Goal: Check status: Check status

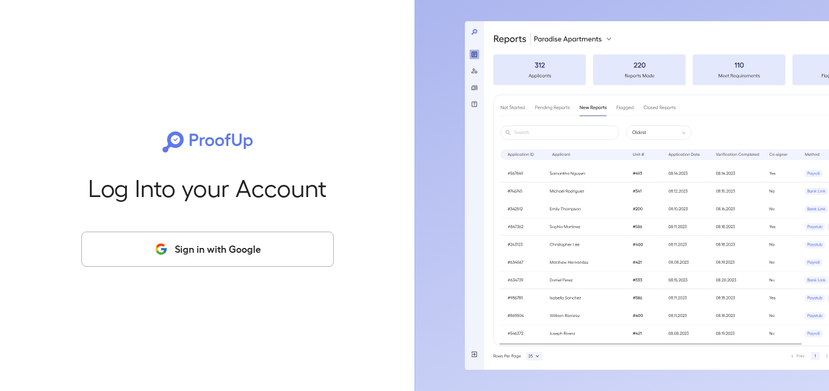
click at [200, 255] on button "Sign in with Google" at bounding box center [207, 249] width 252 height 35
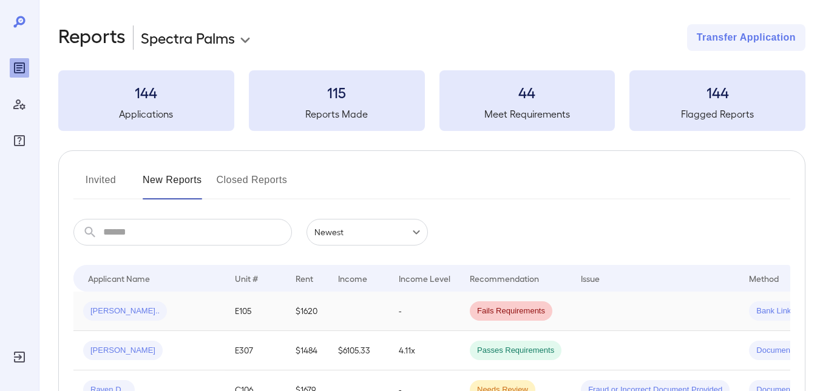
click at [104, 311] on span "[PERSON_NAME].." at bounding box center [125, 312] width 84 height 12
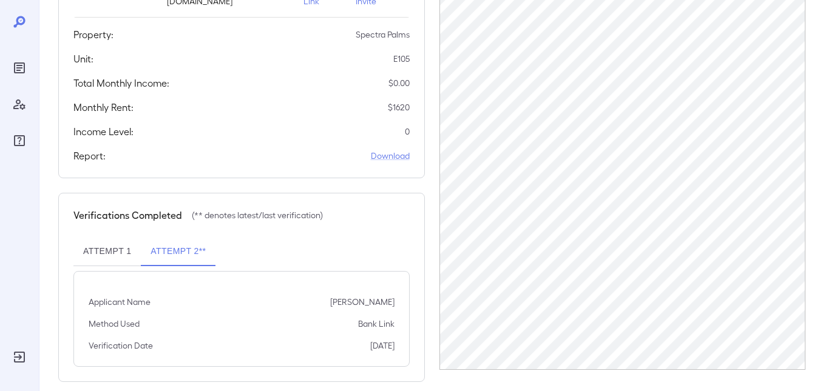
scroll to position [218, 0]
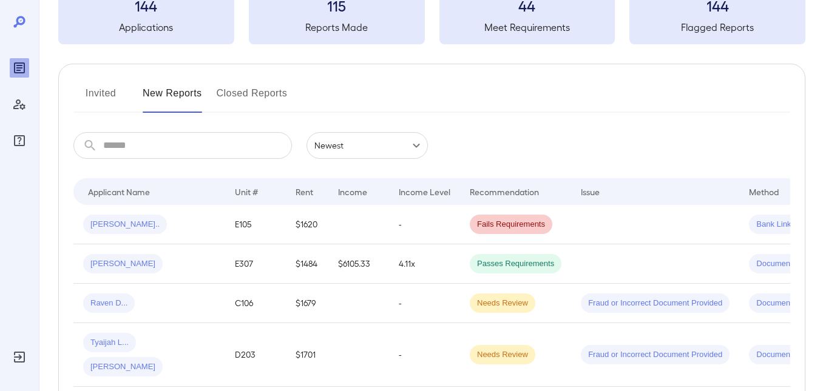
scroll to position [121, 0]
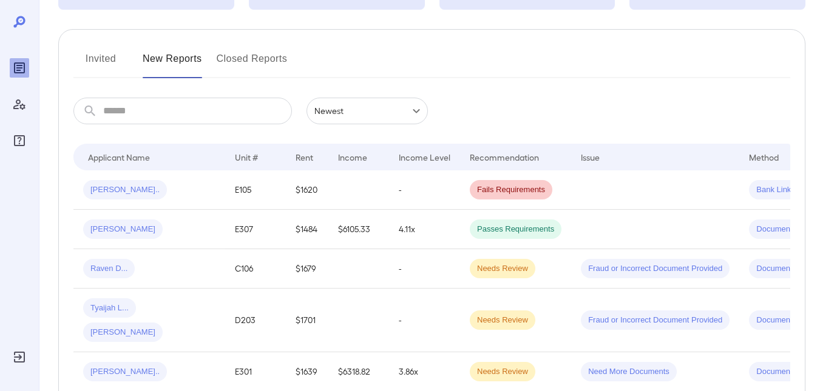
drag, startPoint x: 104, startPoint y: 62, endPoint x: 297, endPoint y: 76, distance: 193.5
click at [104, 62] on button "Invited" at bounding box center [100, 63] width 55 height 29
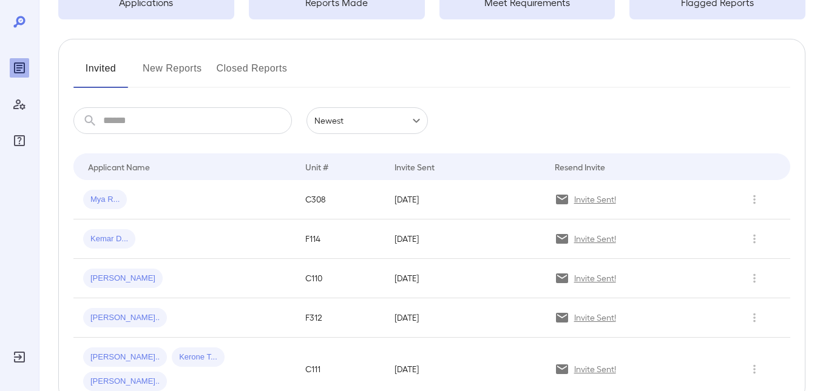
scroll to position [121, 0]
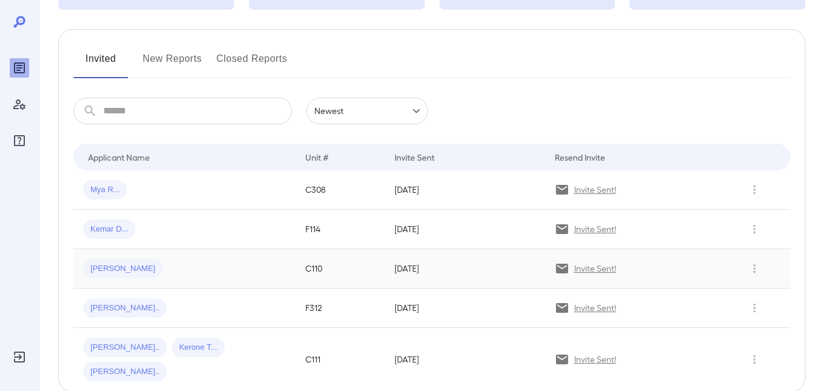
click at [123, 264] on span "Stephanie L..." at bounding box center [122, 269] width 79 height 12
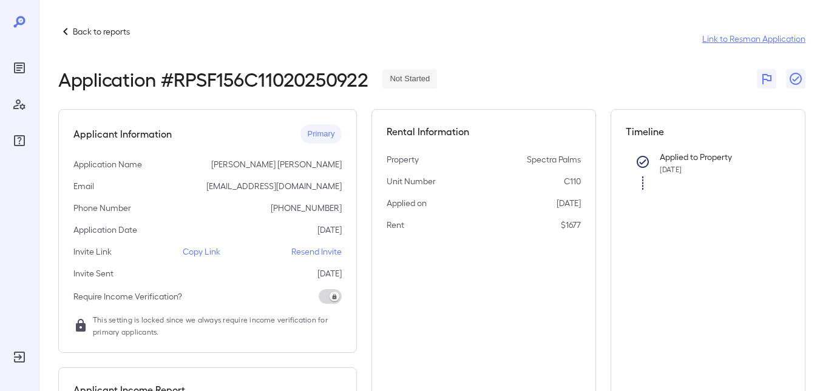
click at [717, 35] on link "Link to Resman Application" at bounding box center [753, 39] width 103 height 12
